Goal: Ask a question: Seek information or help from site administrators or community

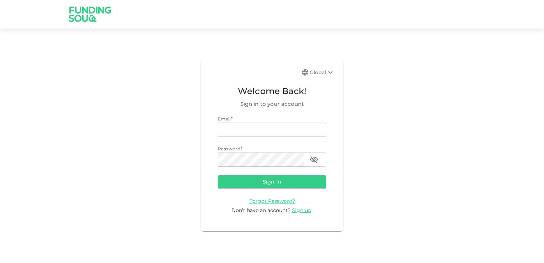
click at [256, 122] on div "Email *" at bounding box center [272, 118] width 108 height 7
click at [254, 127] on input "email" at bounding box center [272, 129] width 108 height 14
type input "rpn_nair@hotmail.com"
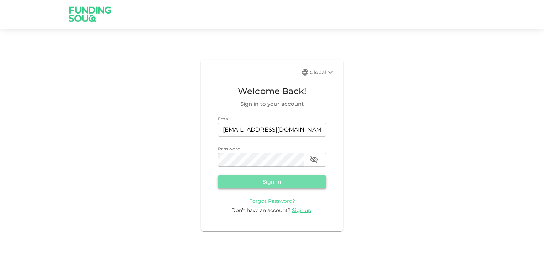
click at [266, 179] on button "Sign in" at bounding box center [272, 181] width 108 height 13
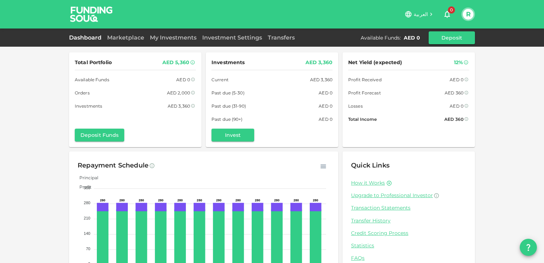
click at [168, 36] on link "My Investments" at bounding box center [173, 37] width 52 height 7
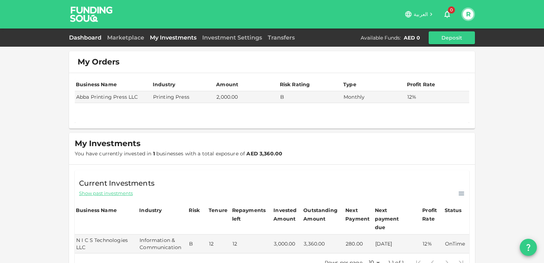
click at [89, 36] on link "Dashboard" at bounding box center [86, 37] width 35 height 7
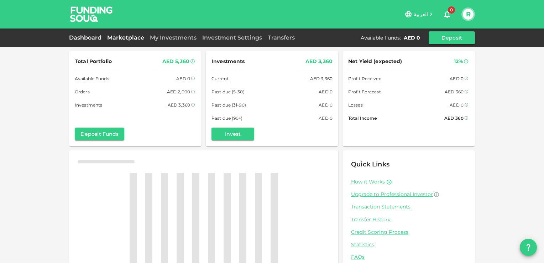
click at [131, 36] on link "Marketplace" at bounding box center [125, 37] width 43 height 7
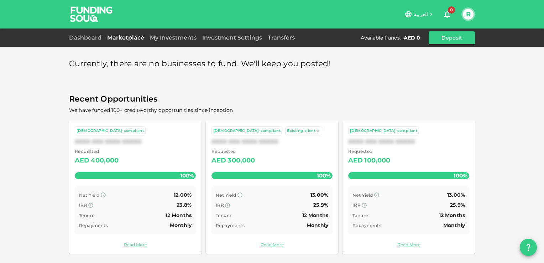
click at [466, 15] on button "R" at bounding box center [467, 14] width 11 height 11
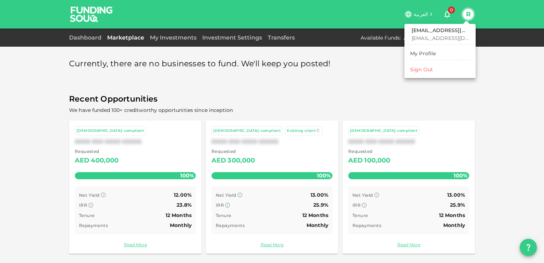
click at [488, 99] on div at bounding box center [272, 131] width 544 height 263
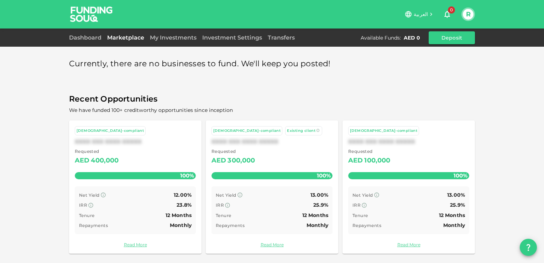
click at [526, 243] on icon "question" at bounding box center [528, 247] width 9 height 9
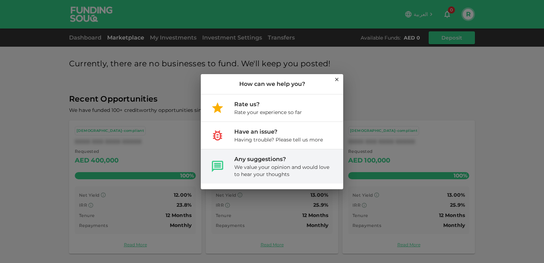
click at [279, 163] on div "Any suggestions?" at bounding box center [282, 159] width 97 height 9
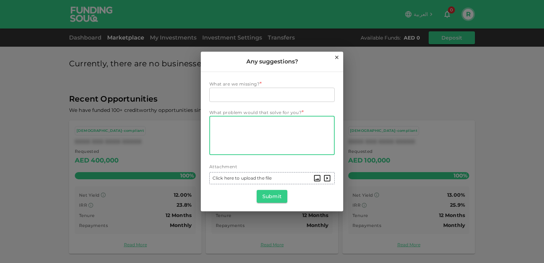
click at [224, 124] on textarea "What problem would that solve for you?" at bounding box center [271, 135] width 115 height 33
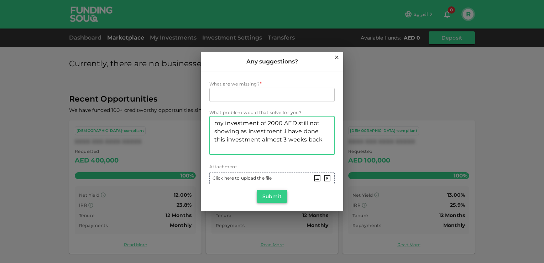
type textarea "my investment of 2000 AED still not showing as investment .i have done this inv…"
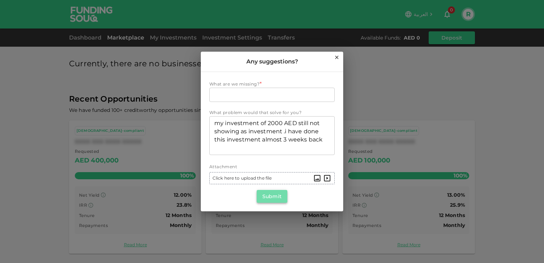
click at [274, 196] on button "Submit" at bounding box center [271, 196] width 31 height 13
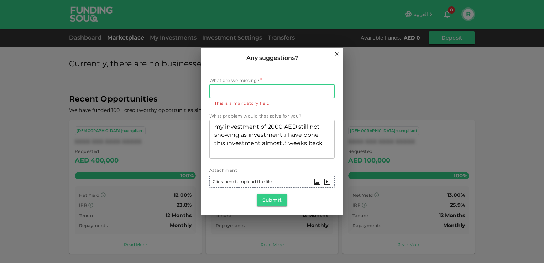
click at [237, 93] on input "What are we missing?" at bounding box center [271, 91] width 125 height 14
click at [276, 200] on button "Submit" at bounding box center [271, 199] width 31 height 13
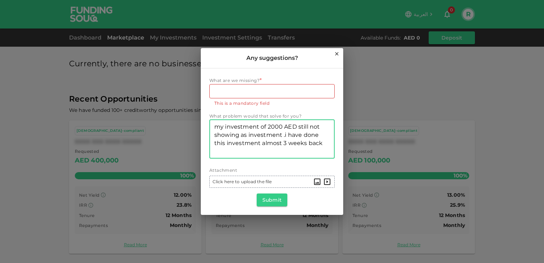
drag, startPoint x: 216, startPoint y: 128, endPoint x: 300, endPoint y: 139, distance: 85.0
click at [326, 146] on textarea "my investment of 2000 AED still not showing as investment .i have done this inv…" at bounding box center [271, 138] width 115 height 33
click at [337, 54] on icon at bounding box center [337, 54] width 6 height 6
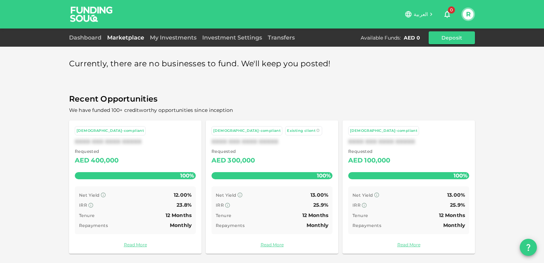
click at [528, 247] on icon "question" at bounding box center [528, 247] width 4 height 7
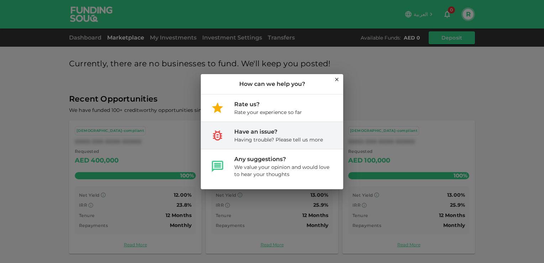
click at [266, 138] on div "Having trouble? Please tell us more" at bounding box center [278, 139] width 89 height 7
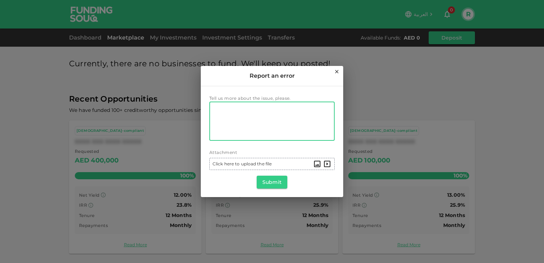
click at [226, 106] on textarea "Tell us more about the issue, please." at bounding box center [271, 121] width 115 height 33
paste textarea "my investment of 2000 AED still not showing as investment .i have done this inv…"
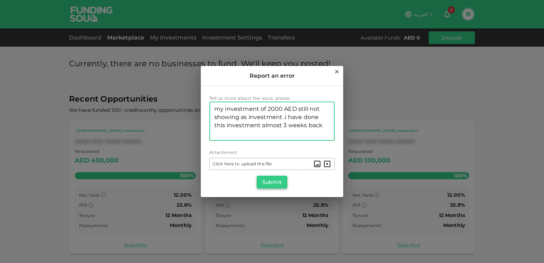
type textarea "my investment of 2000 AED still not showing as investment .i have done this inv…"
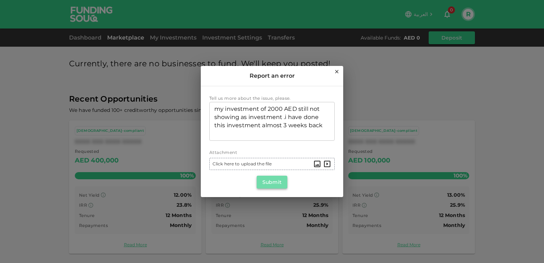
click at [269, 181] on button "Submit" at bounding box center [271, 181] width 31 height 13
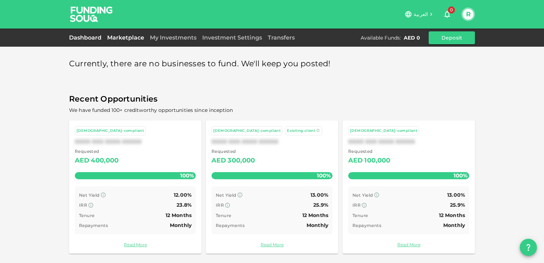
click at [83, 38] on link "Dashboard" at bounding box center [86, 37] width 35 height 7
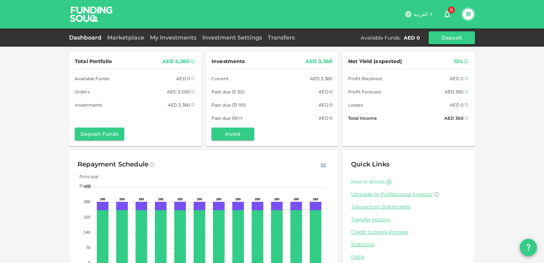
click at [356, 180] on link "How it Works" at bounding box center [368, 181] width 34 height 7
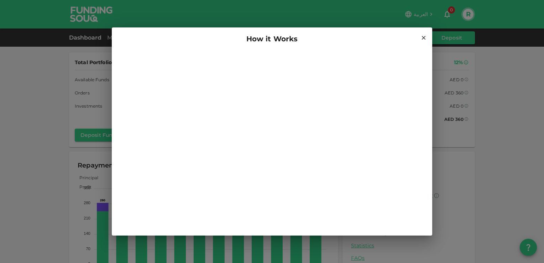
click at [421, 38] on icon at bounding box center [423, 38] width 6 height 6
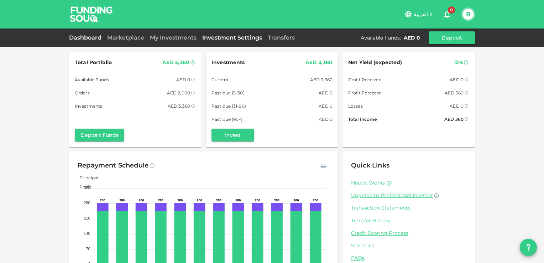
click at [226, 39] on link "Investment Settings" at bounding box center [231, 37] width 65 height 7
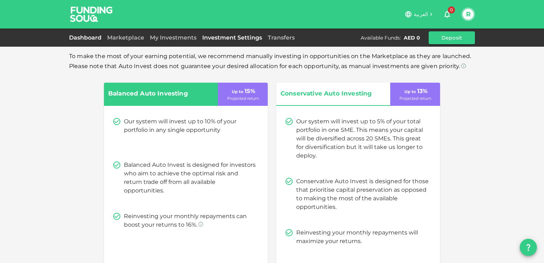
click at [85, 37] on link "Dashboard" at bounding box center [86, 37] width 35 height 7
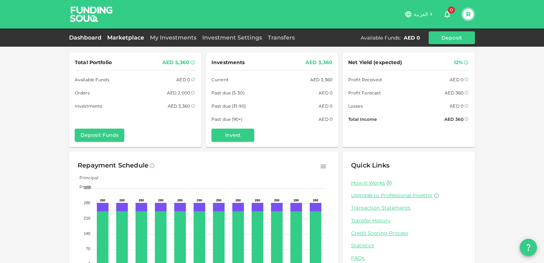
click at [123, 36] on link "Marketplace" at bounding box center [125, 37] width 43 height 7
